Goal: Information Seeking & Learning: Learn about a topic

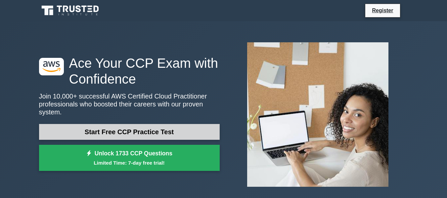
click at [167, 128] on link "Start Free CCP Practice Test" at bounding box center [129, 132] width 180 height 16
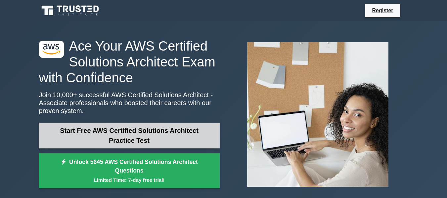
click at [153, 133] on link "Start Free AWS Certified Solutions Architect Practice Test" at bounding box center [129, 136] width 180 height 26
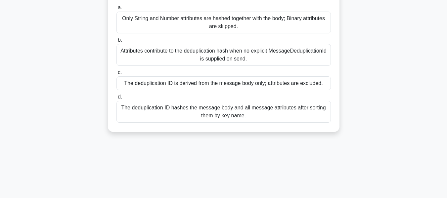
scroll to position [159, 0]
